Goal: Information Seeking & Learning: Learn about a topic

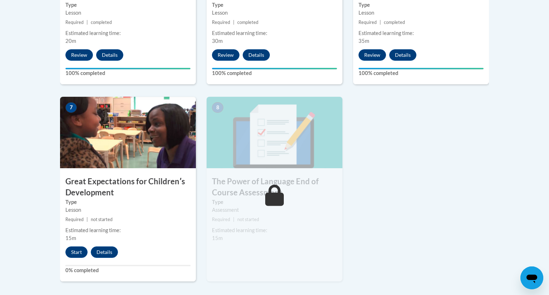
scroll to position [520, 0]
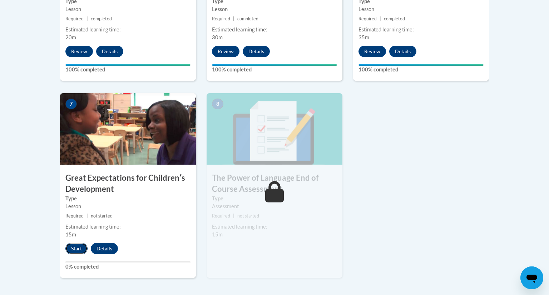
click at [75, 249] on button "Start" at bounding box center [76, 248] width 22 height 11
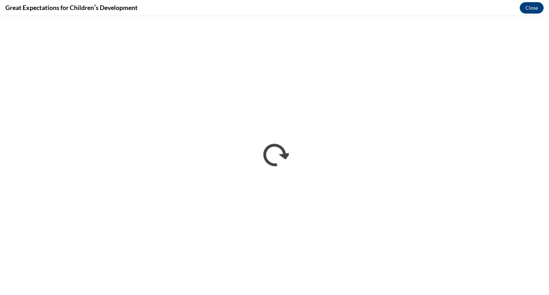
scroll to position [0, 0]
